Goal: Task Accomplishment & Management: Use online tool/utility

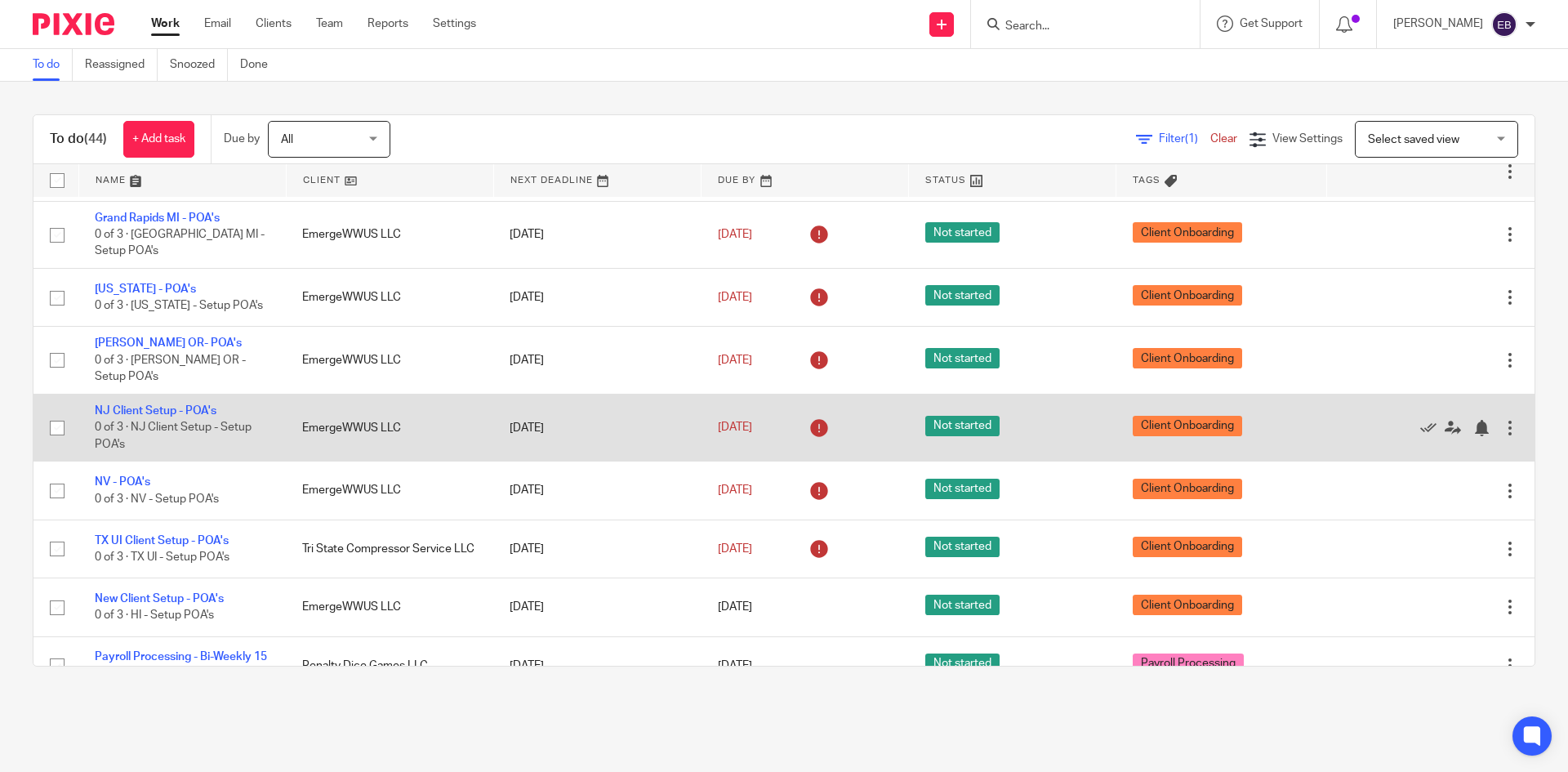
scroll to position [2204, 0]
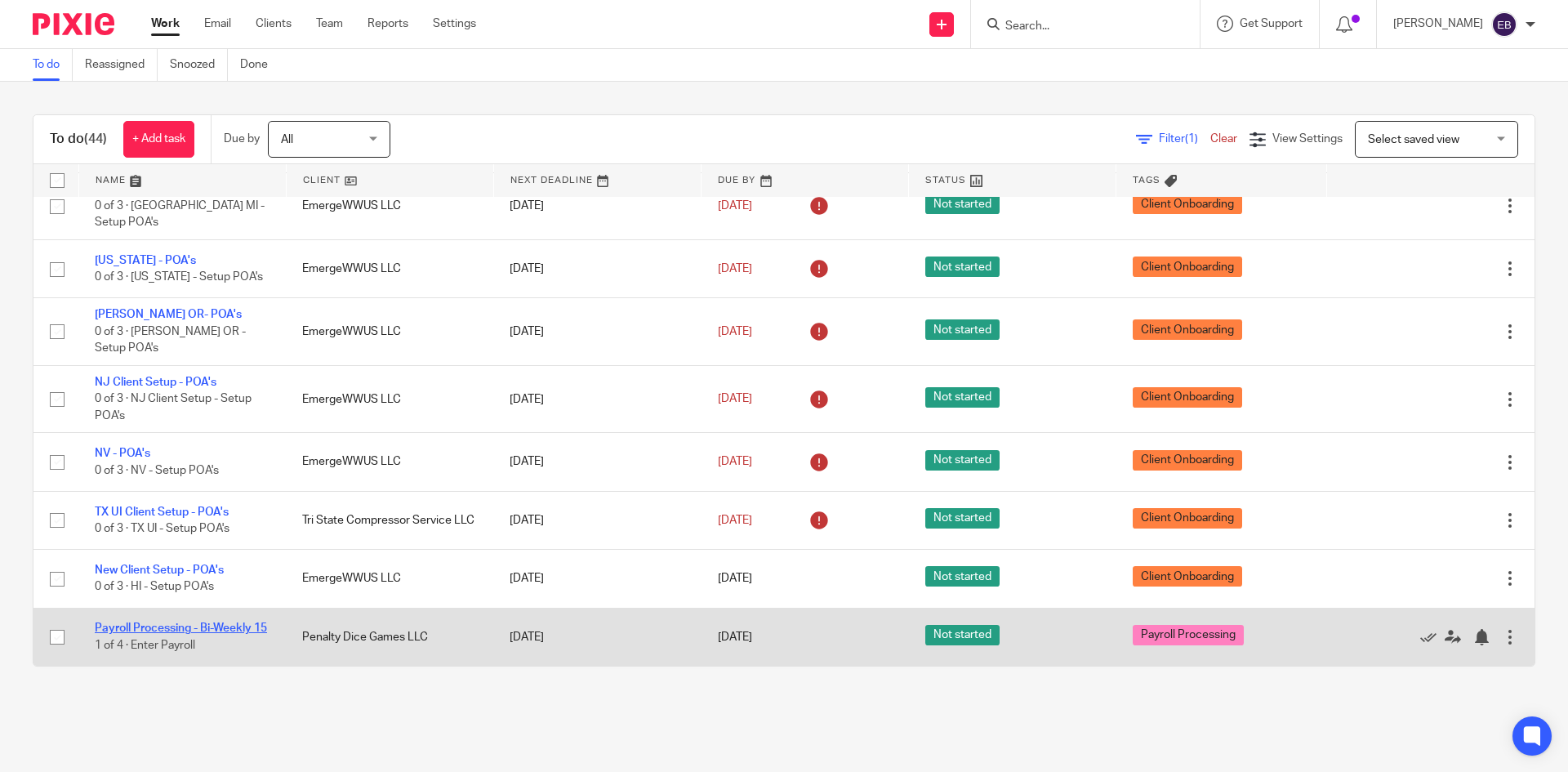
click at [158, 622] on link "Payroll Processing - Bi-Weekly 15" at bounding box center [181, 627] width 173 height 11
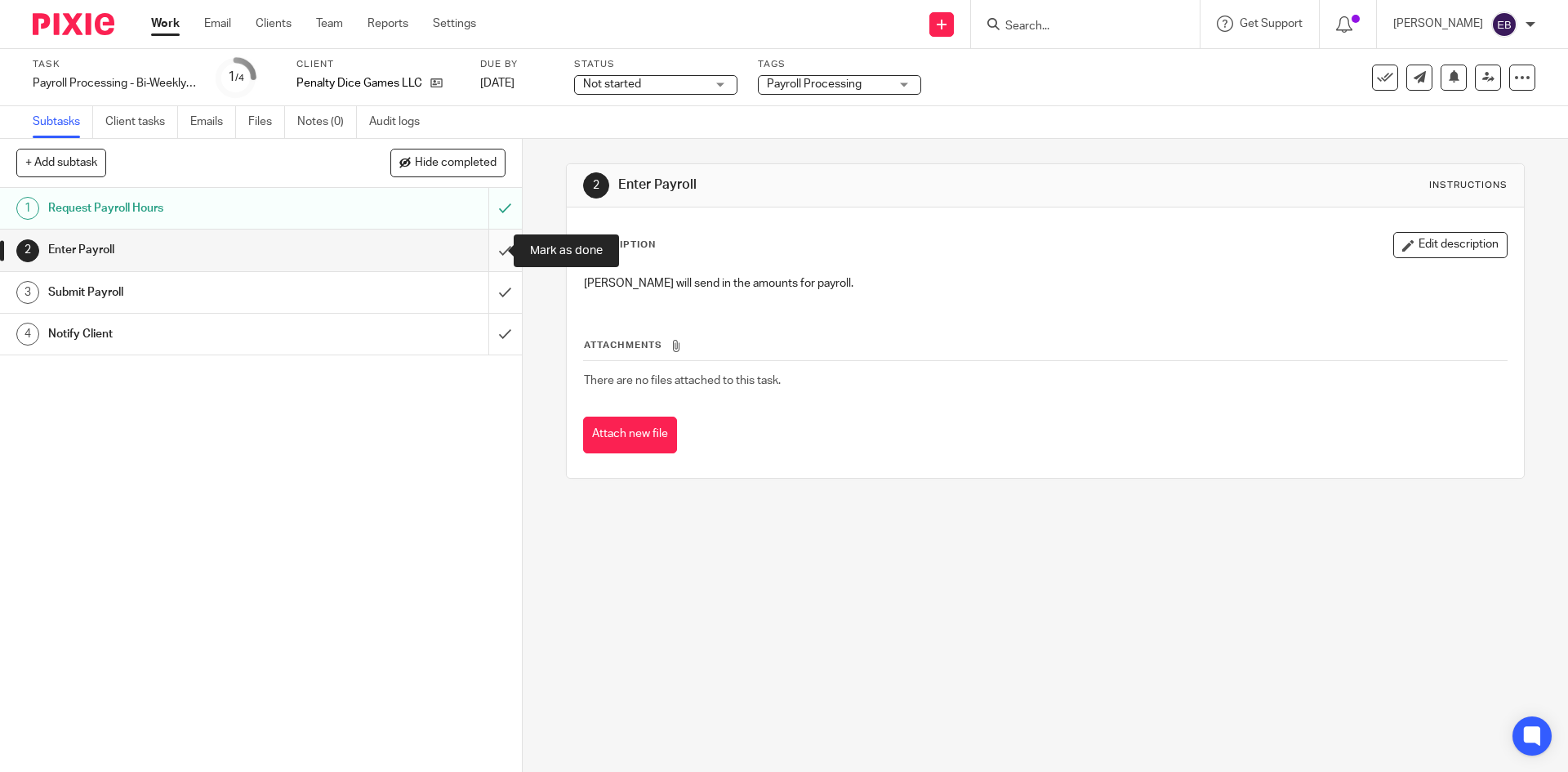
click at [490, 249] on input "submit" at bounding box center [261, 249] width 522 height 41
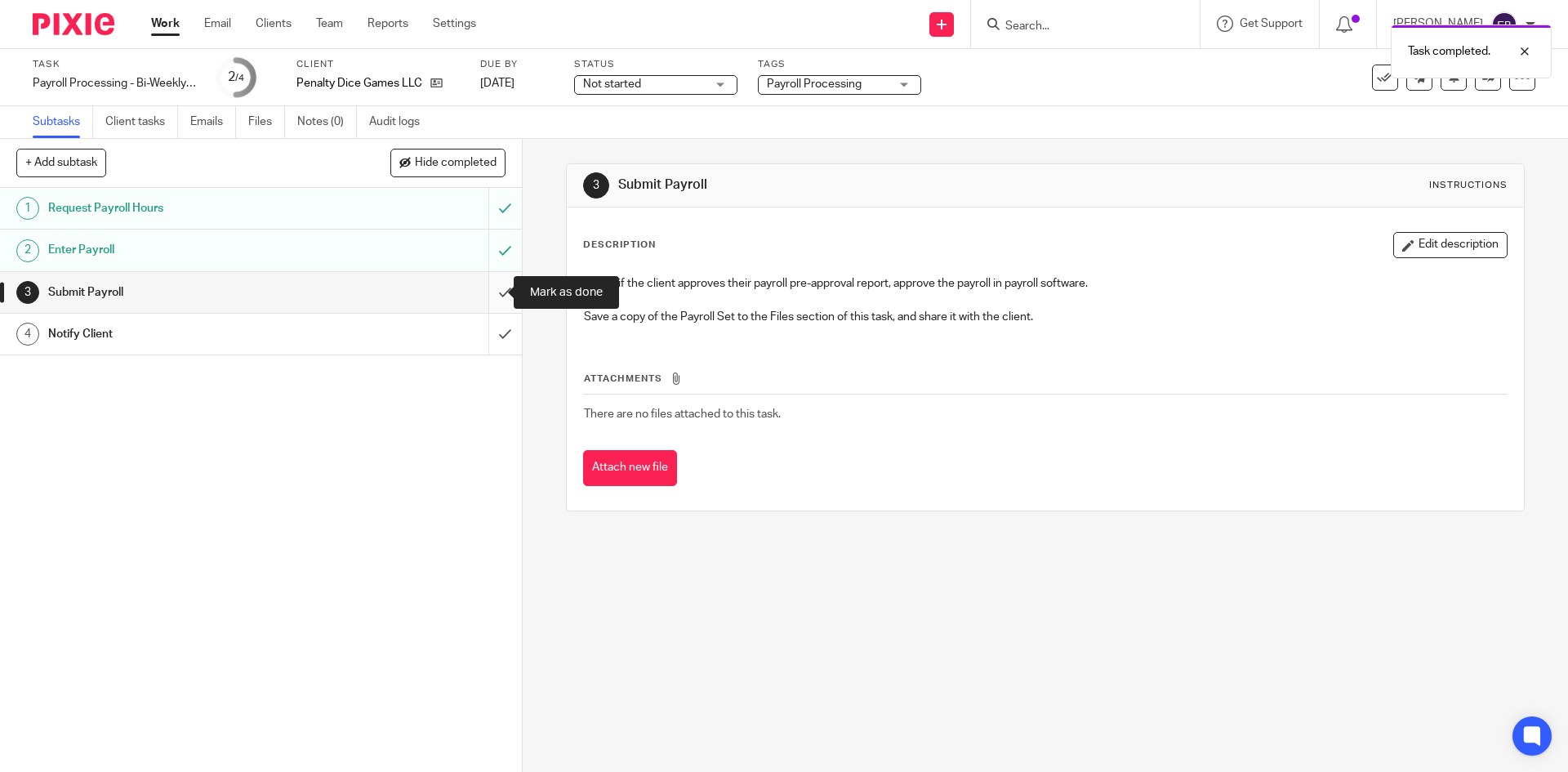
click at [485, 290] on input "submit" at bounding box center [261, 292] width 522 height 41
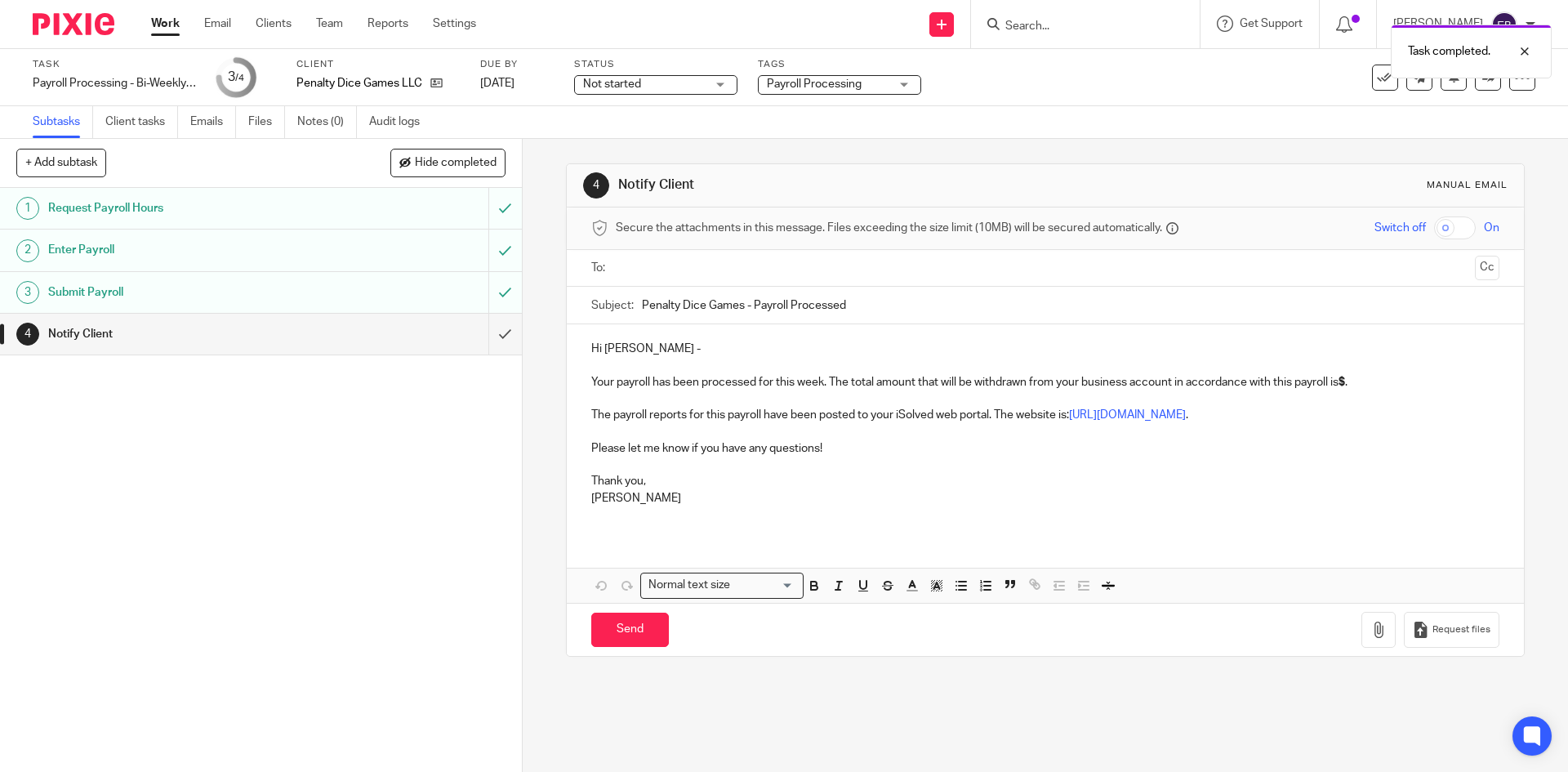
click at [663, 269] on input "text" at bounding box center [1044, 269] width 846 height 19
click at [1350, 384] on p "Your payroll has been processed for this week. The total amount that will be wi…" at bounding box center [1045, 378] width 907 height 33
click at [1349, 383] on p "Your payroll has been processed for this week. The total amount that will be wi…" at bounding box center [1045, 378] width 907 height 33
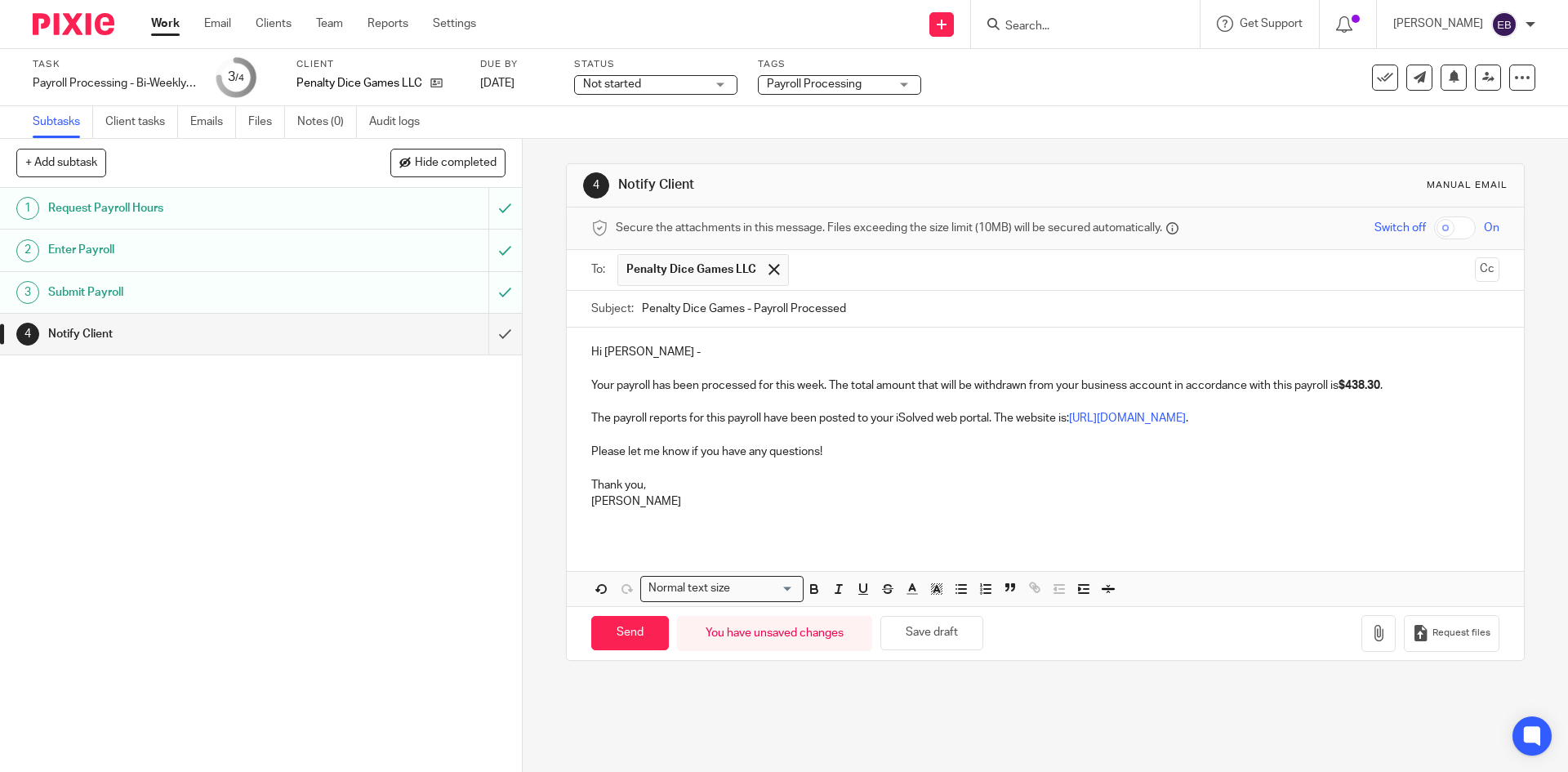
click at [1409, 420] on p "The payroll reports for this payroll have been posted to your iSolved web porta…" at bounding box center [1045, 418] width 907 height 17
click at [609, 638] on input "Send" at bounding box center [630, 633] width 78 height 35
type input "Sent"
click at [161, 24] on link "Work" at bounding box center [165, 24] width 29 height 17
